Goal: Task Accomplishment & Management: Manage account settings

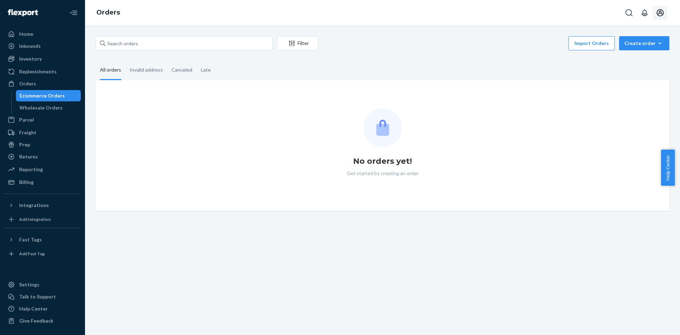
click at [660, 14] on icon "Open account menu" at bounding box center [660, 13] width 9 height 9
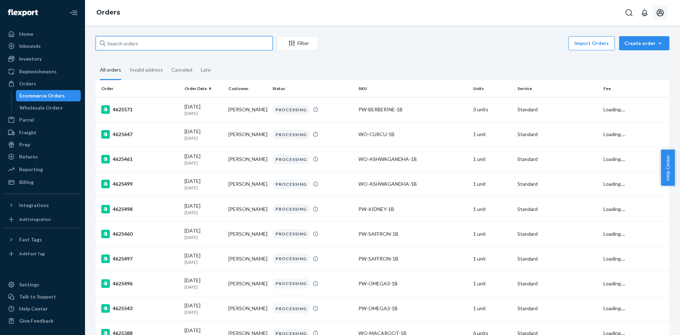
click at [162, 44] on input "text" at bounding box center [184, 43] width 177 height 14
paste input "4625028"
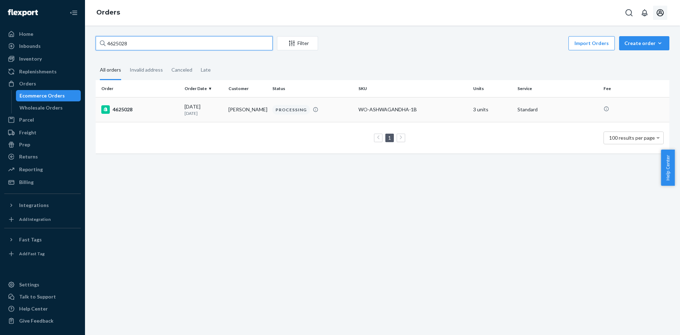
type input "4625028"
click at [217, 119] on td "[DATE] [DATE]" at bounding box center [204, 109] width 44 height 25
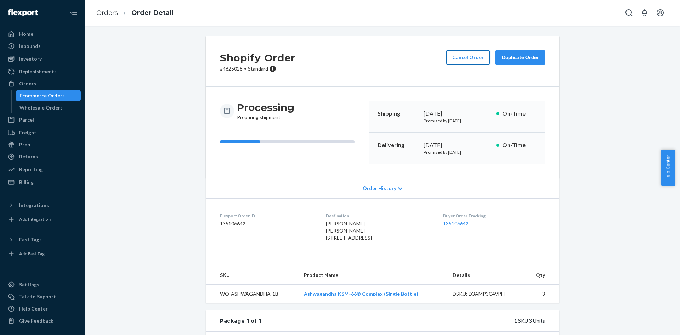
click at [468, 57] on button "Cancel Order" at bounding box center [468, 57] width 44 height 14
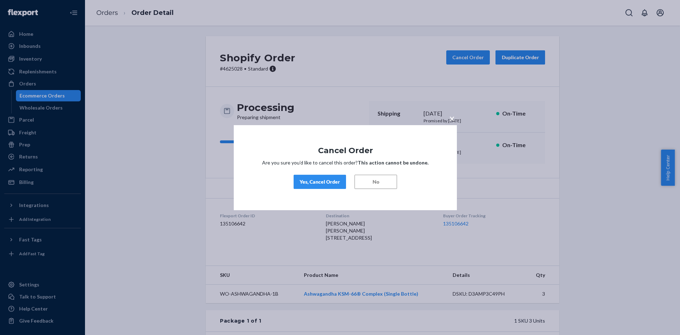
click at [319, 184] on div "Yes, Cancel Order" at bounding box center [320, 181] width 40 height 7
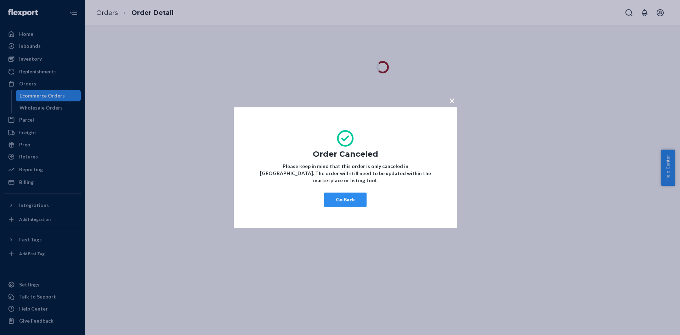
click at [347, 196] on button "Go Back" at bounding box center [345, 199] width 43 height 14
